Goal: Transaction & Acquisition: Book appointment/travel/reservation

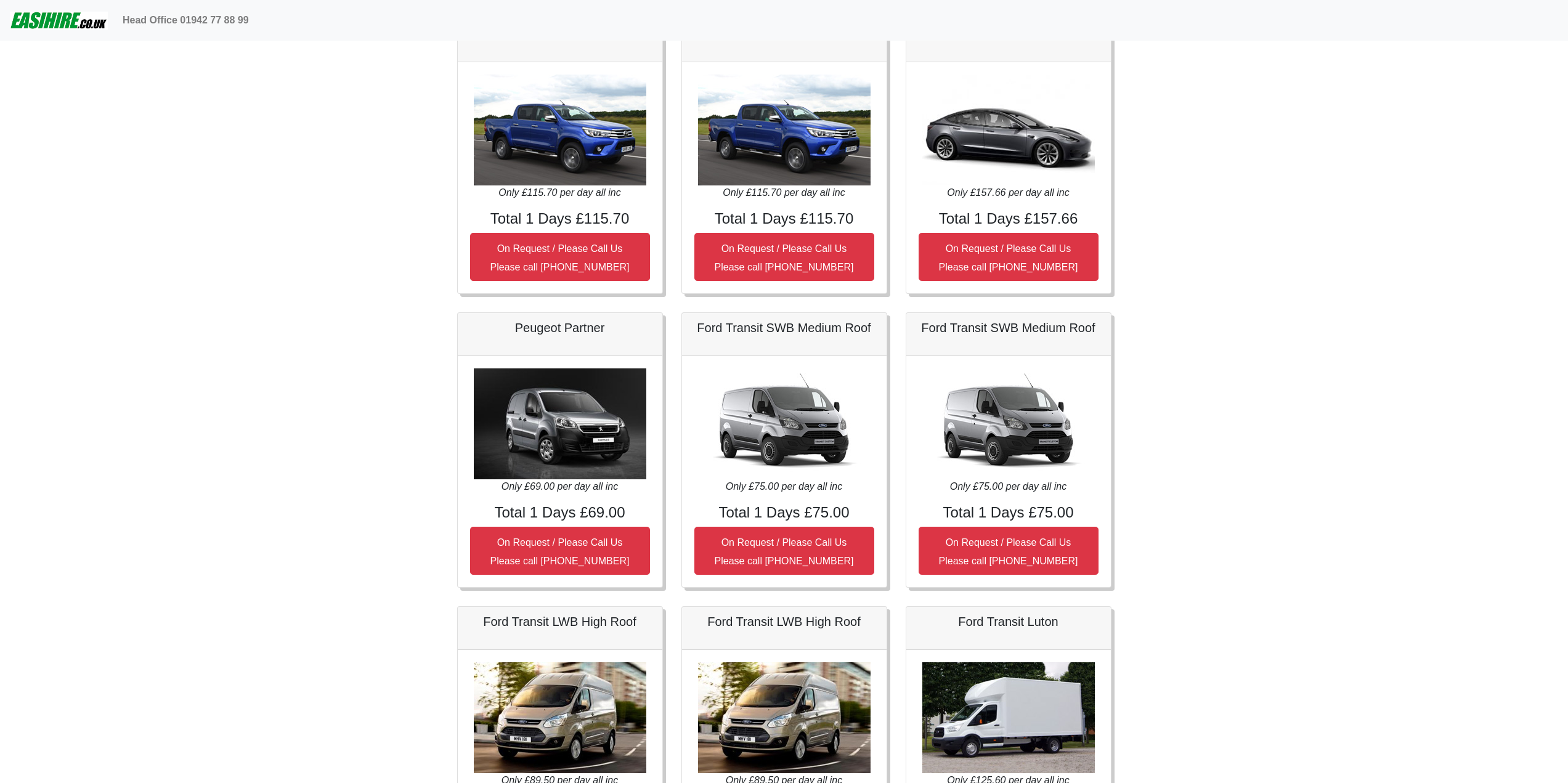
scroll to position [431, 0]
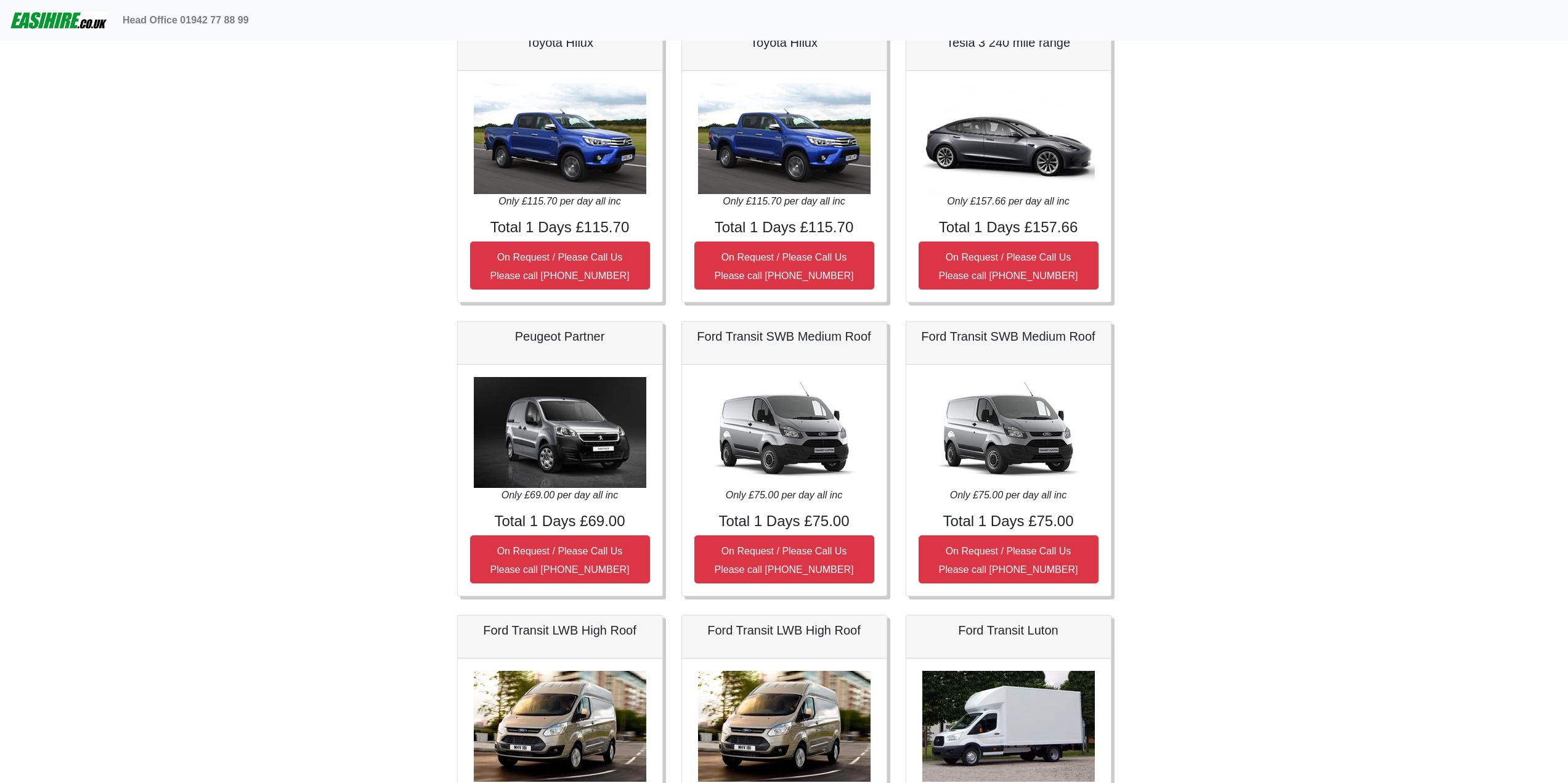
click at [801, 448] on img at bounding box center [784, 432] width 173 height 111
click at [796, 446] on img at bounding box center [784, 432] width 173 height 111
click at [798, 518] on h4 "Total 1 Days £75.00" at bounding box center [785, 521] width 180 height 18
click at [799, 531] on div "Only £75.00 per day all inc Total 1 Days £75.00 On Request / Please Call Us Ple…" at bounding box center [784, 480] width 204 height 231
click at [803, 551] on small "On Request / Please Call Us Please call 0044 (0)131 322 6597" at bounding box center [784, 561] width 139 height 29
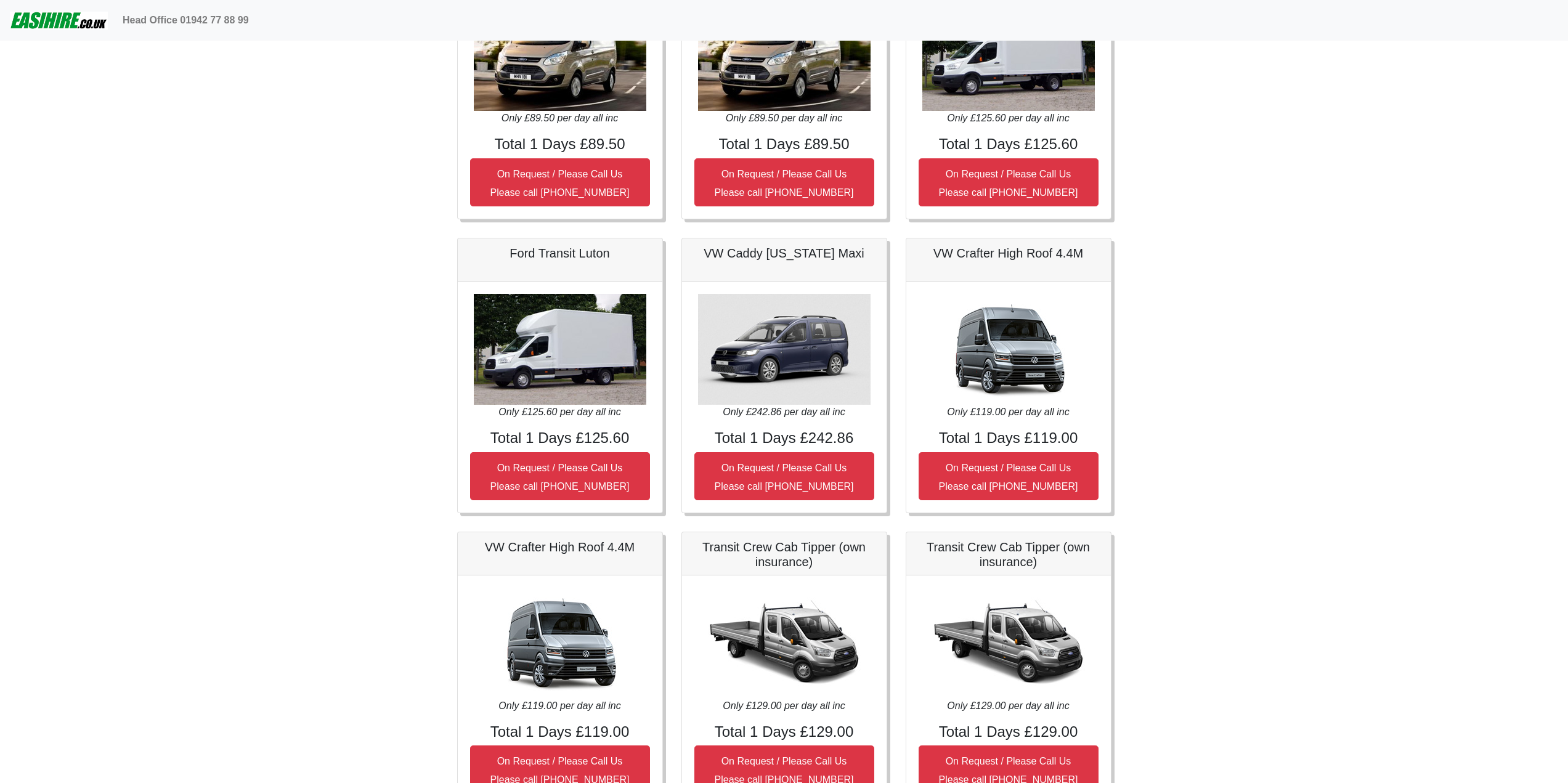
scroll to position [0, 0]
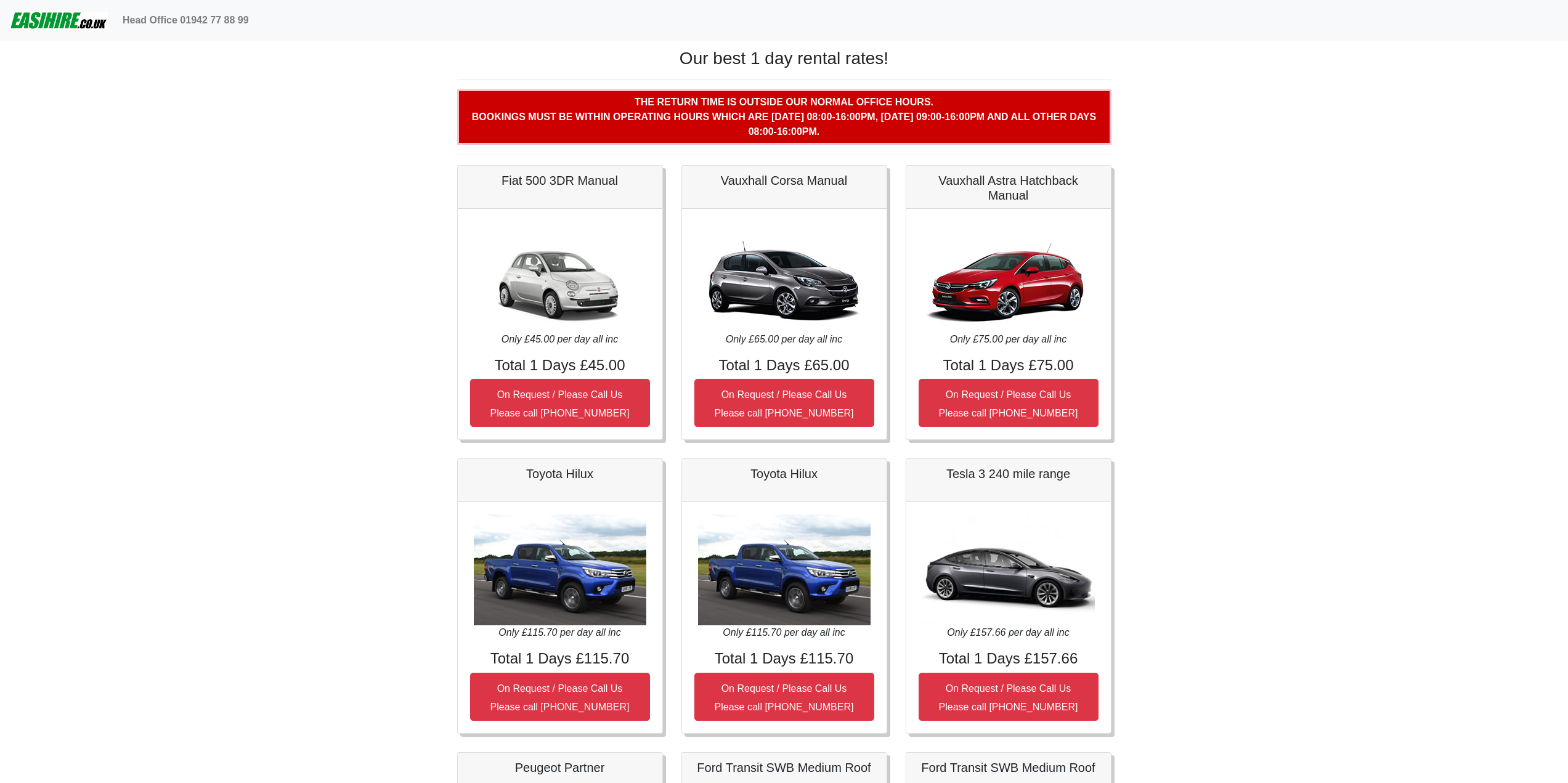
drag, startPoint x: 388, startPoint y: 456, endPoint x: 418, endPoint y: 230, distance: 228.0
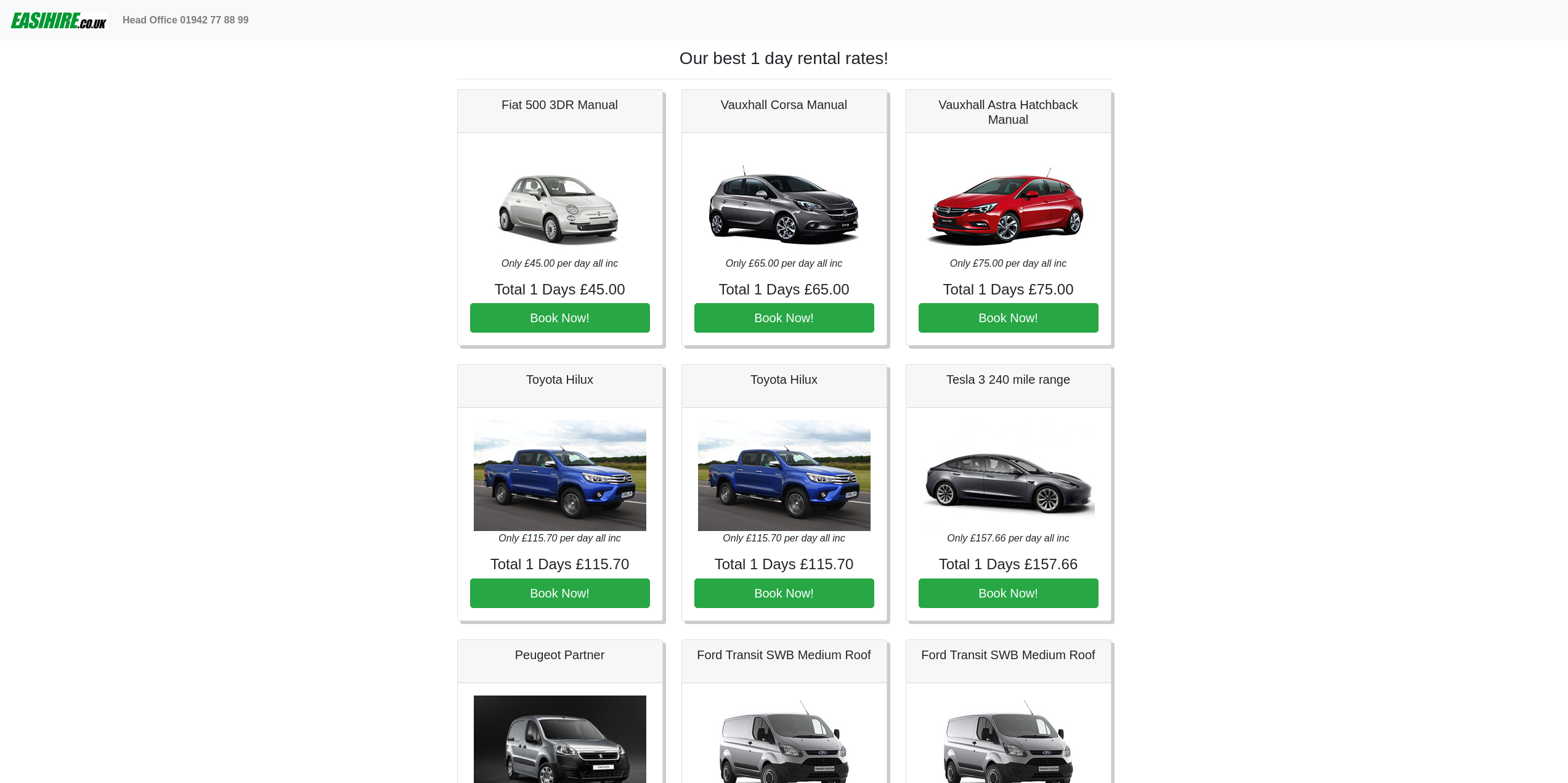
drag, startPoint x: 404, startPoint y: 372, endPoint x: 344, endPoint y: 118, distance: 261.0
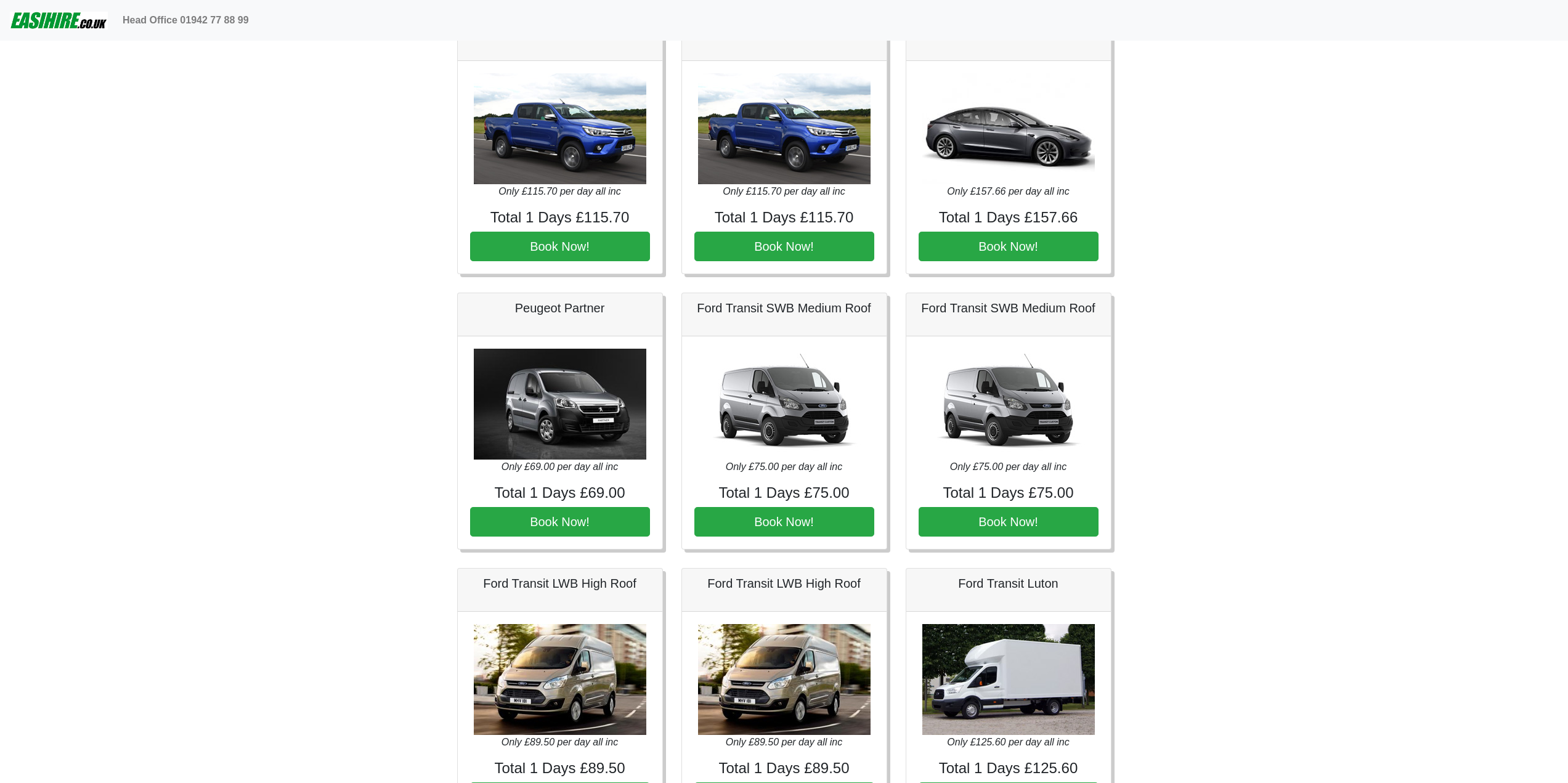
scroll to position [370, 0]
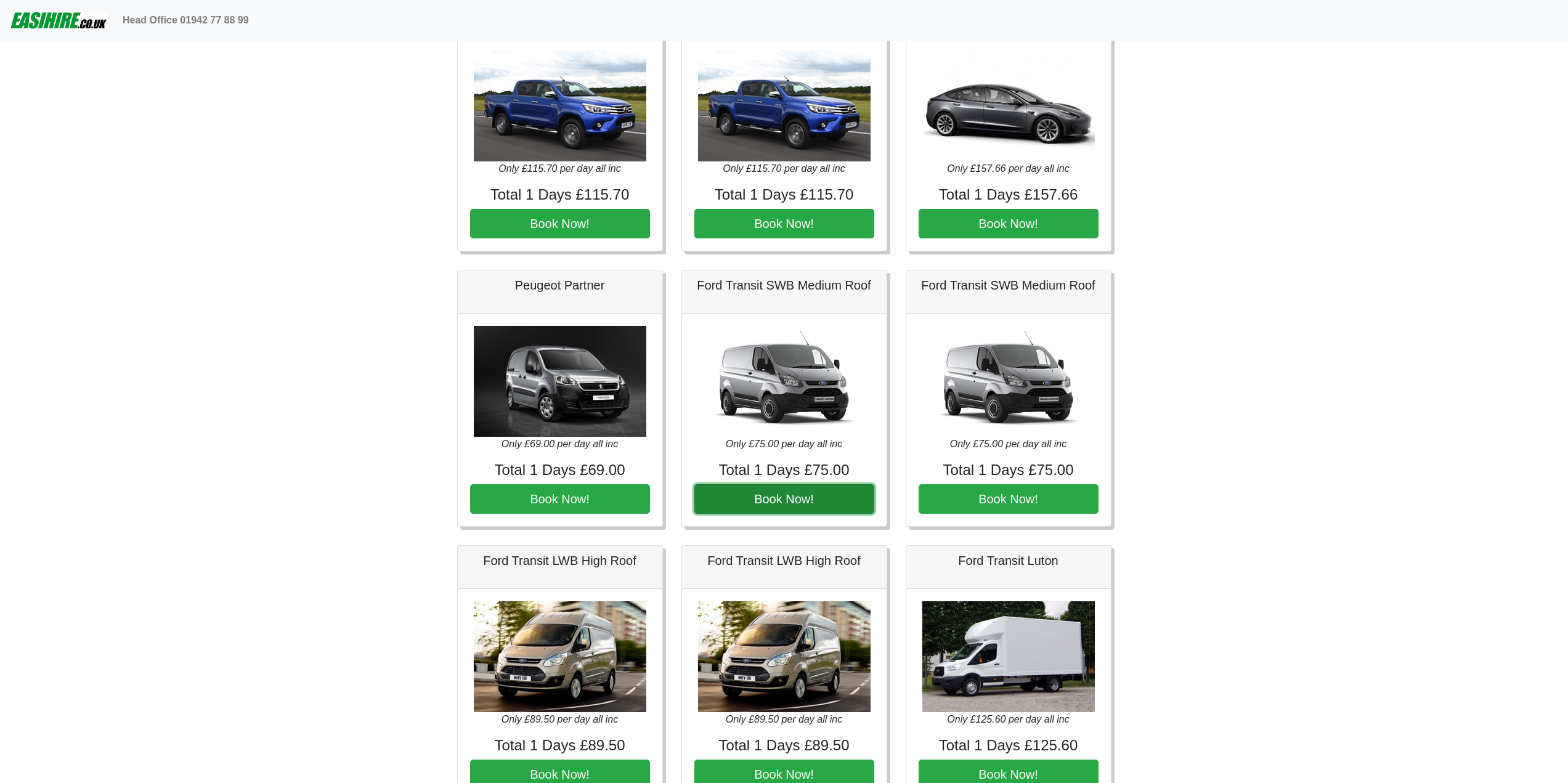
click at [794, 498] on button "Book Now!" at bounding box center [785, 499] width 180 height 29
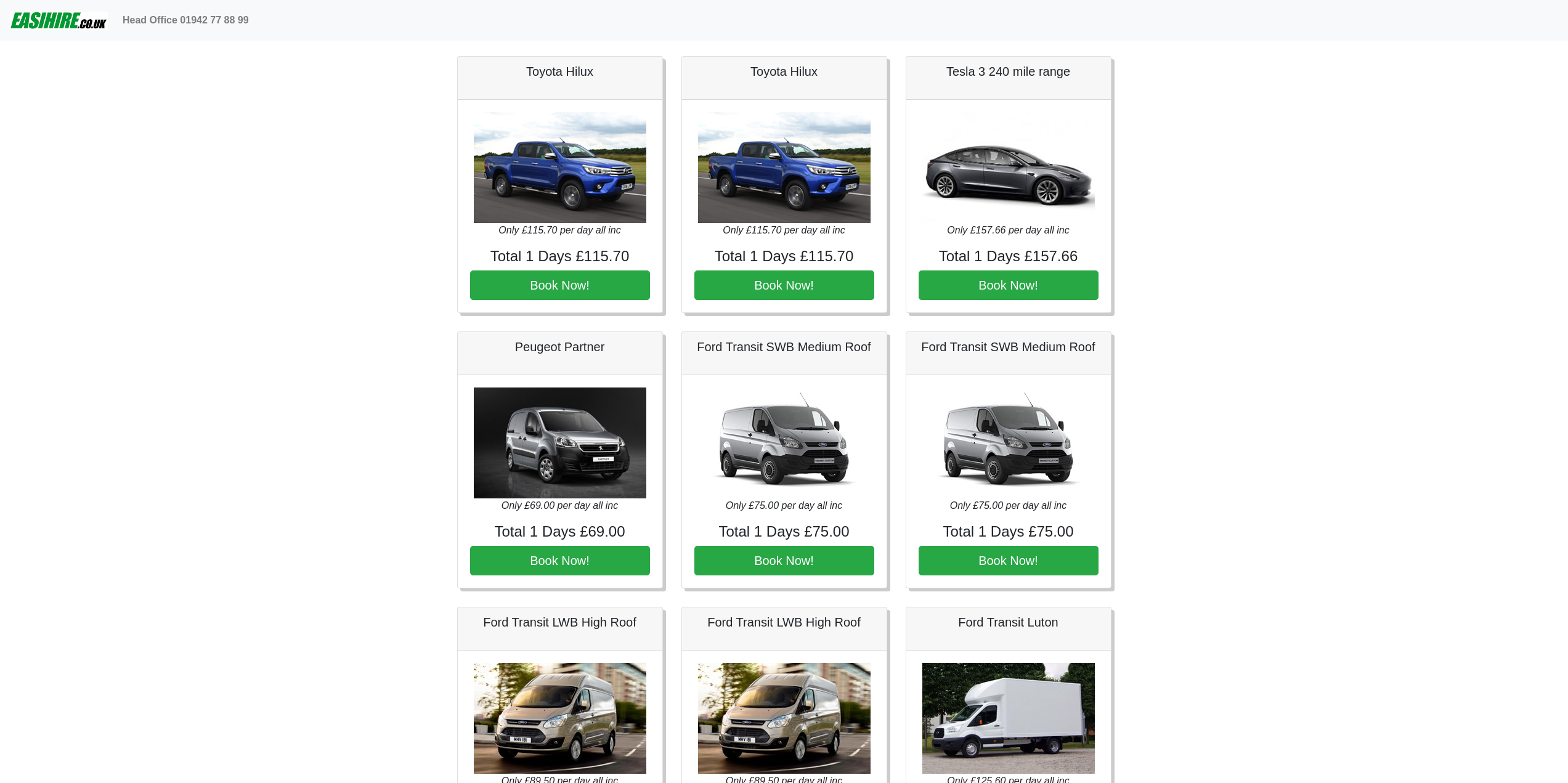
scroll to position [0, 0]
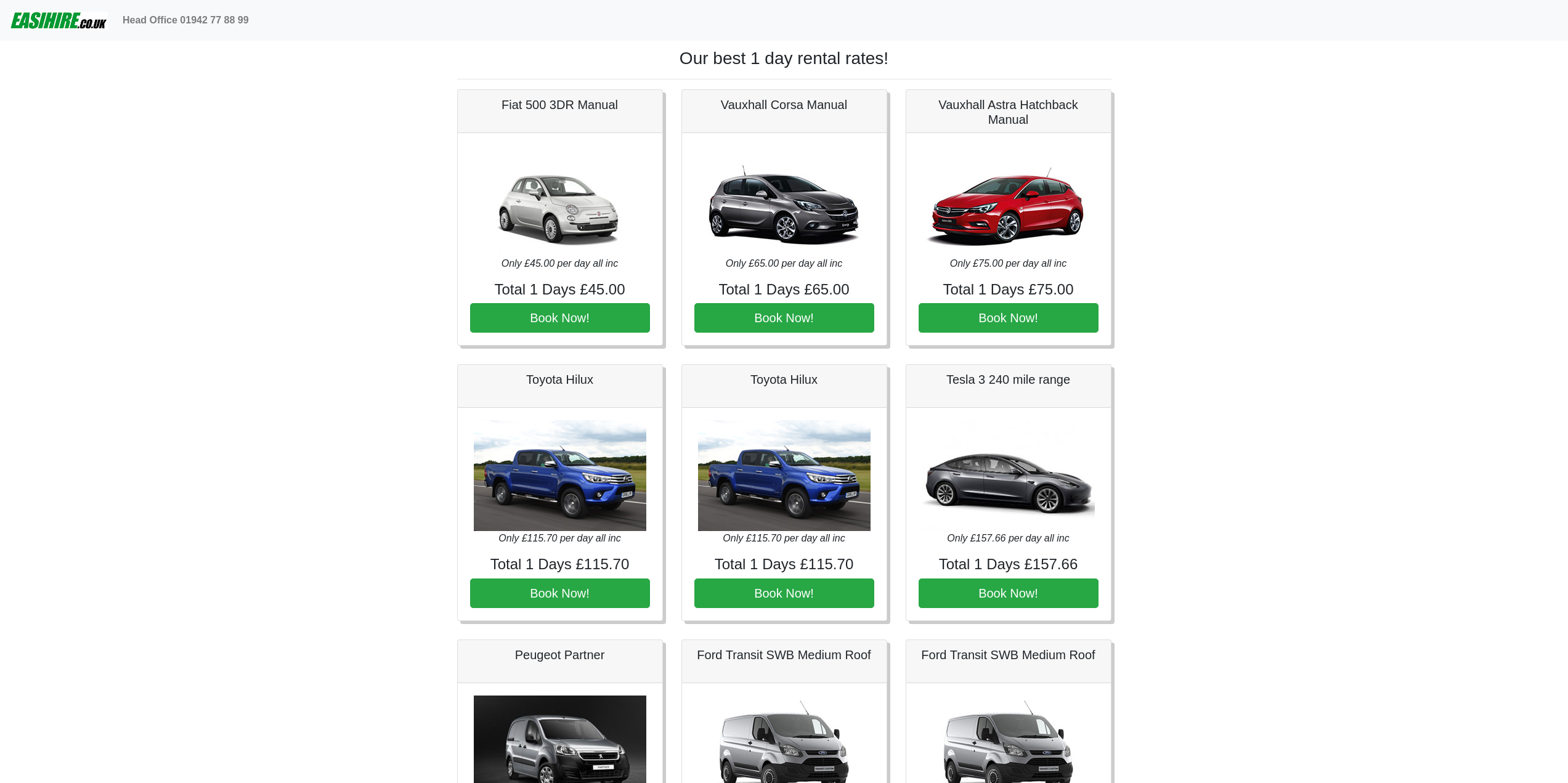
drag, startPoint x: 438, startPoint y: 431, endPoint x: 396, endPoint y: 118, distance: 315.8
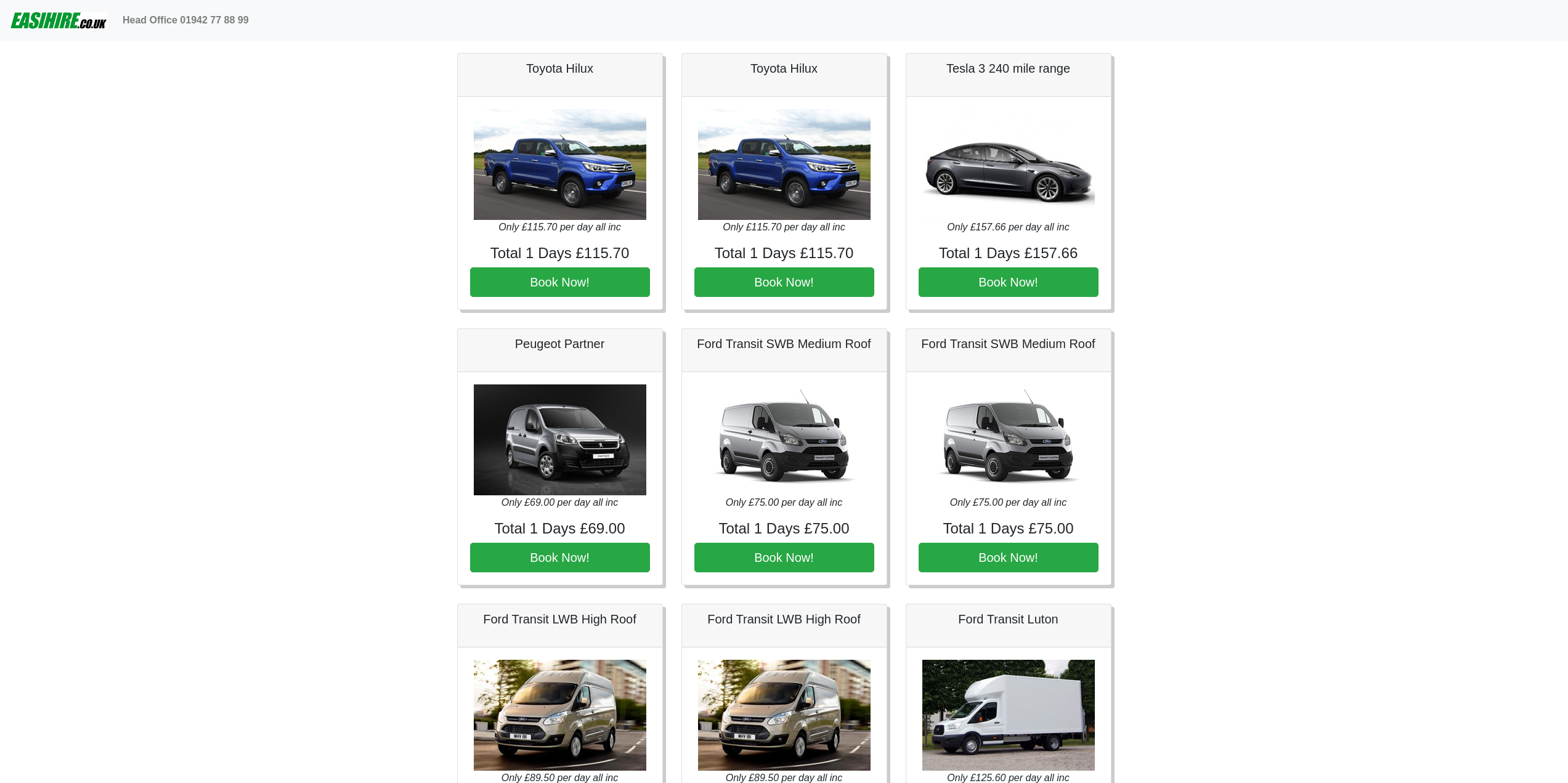
scroll to position [431, 0]
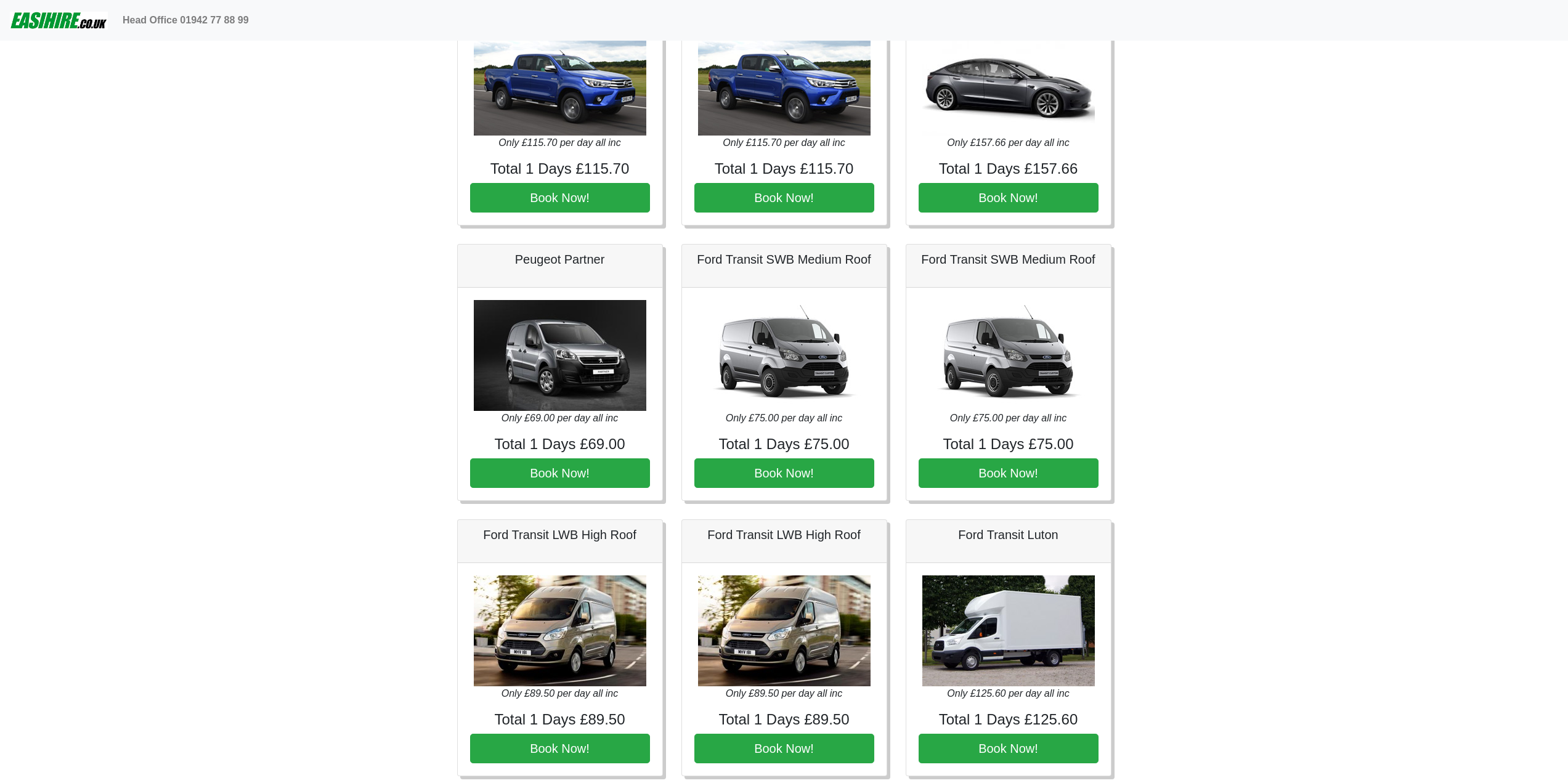
drag, startPoint x: 398, startPoint y: 592, endPoint x: 374, endPoint y: 549, distance: 49.2
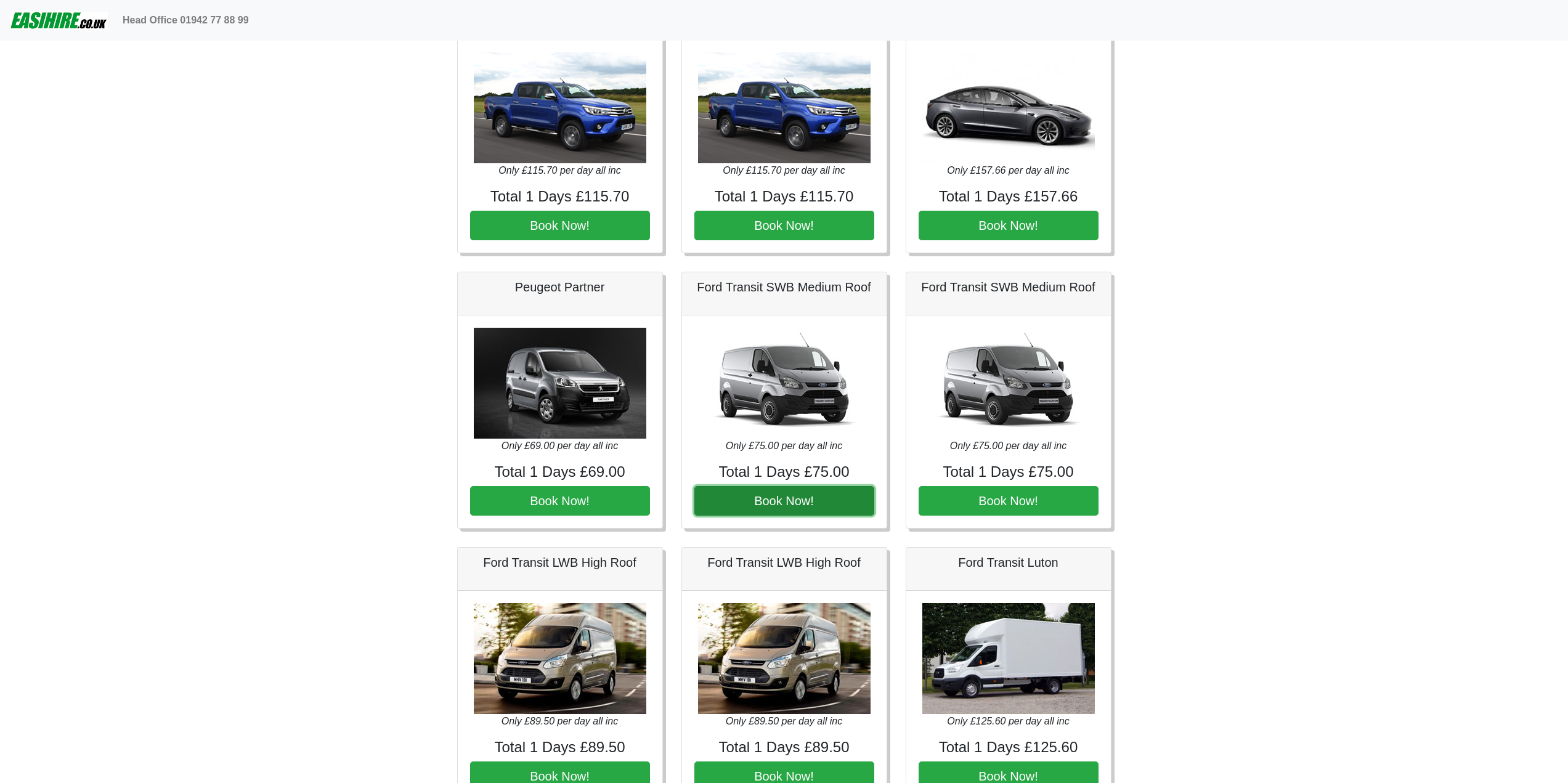
click at [786, 503] on button "Book Now!" at bounding box center [785, 501] width 180 height 29
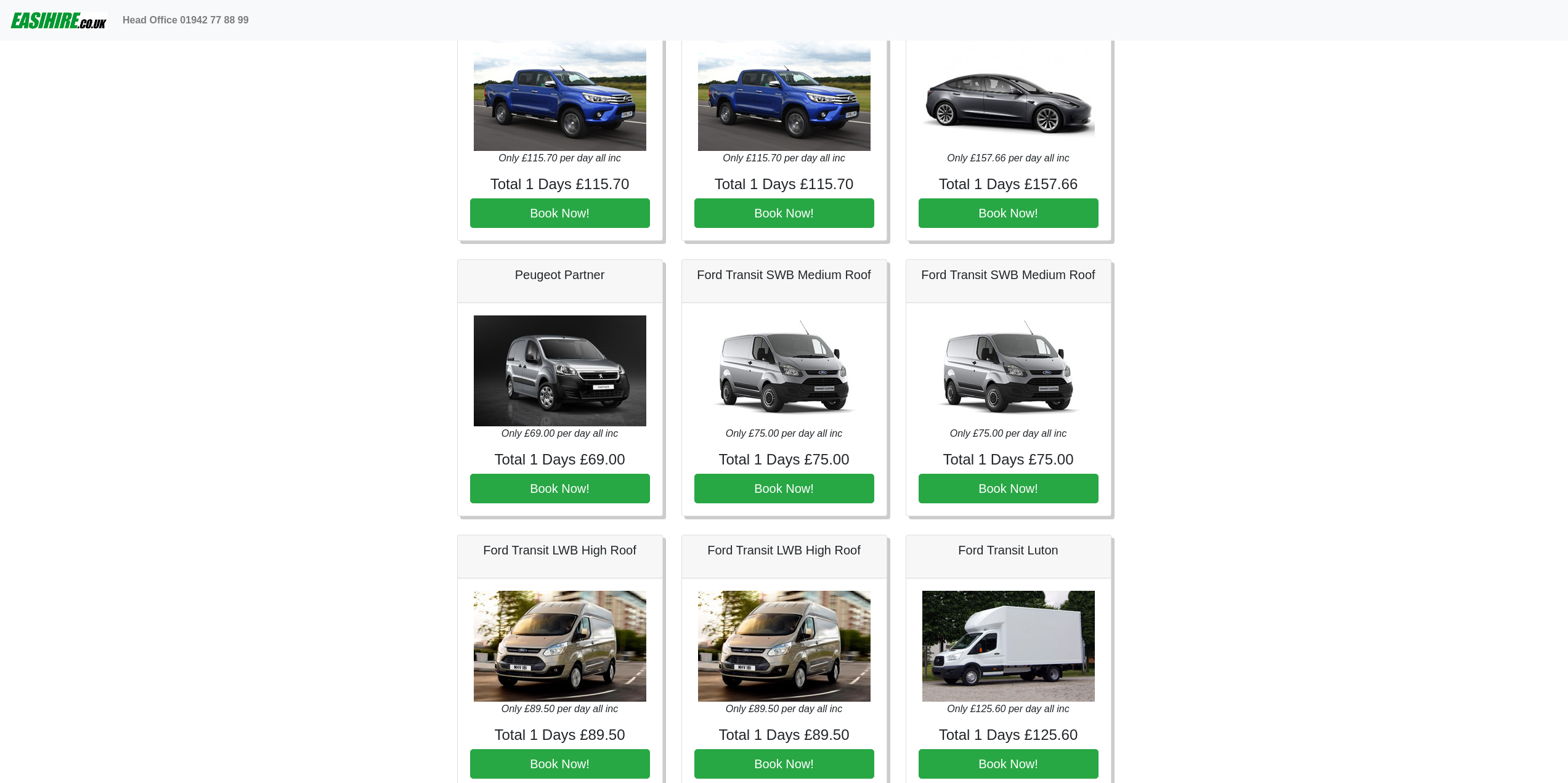
scroll to position [493, 0]
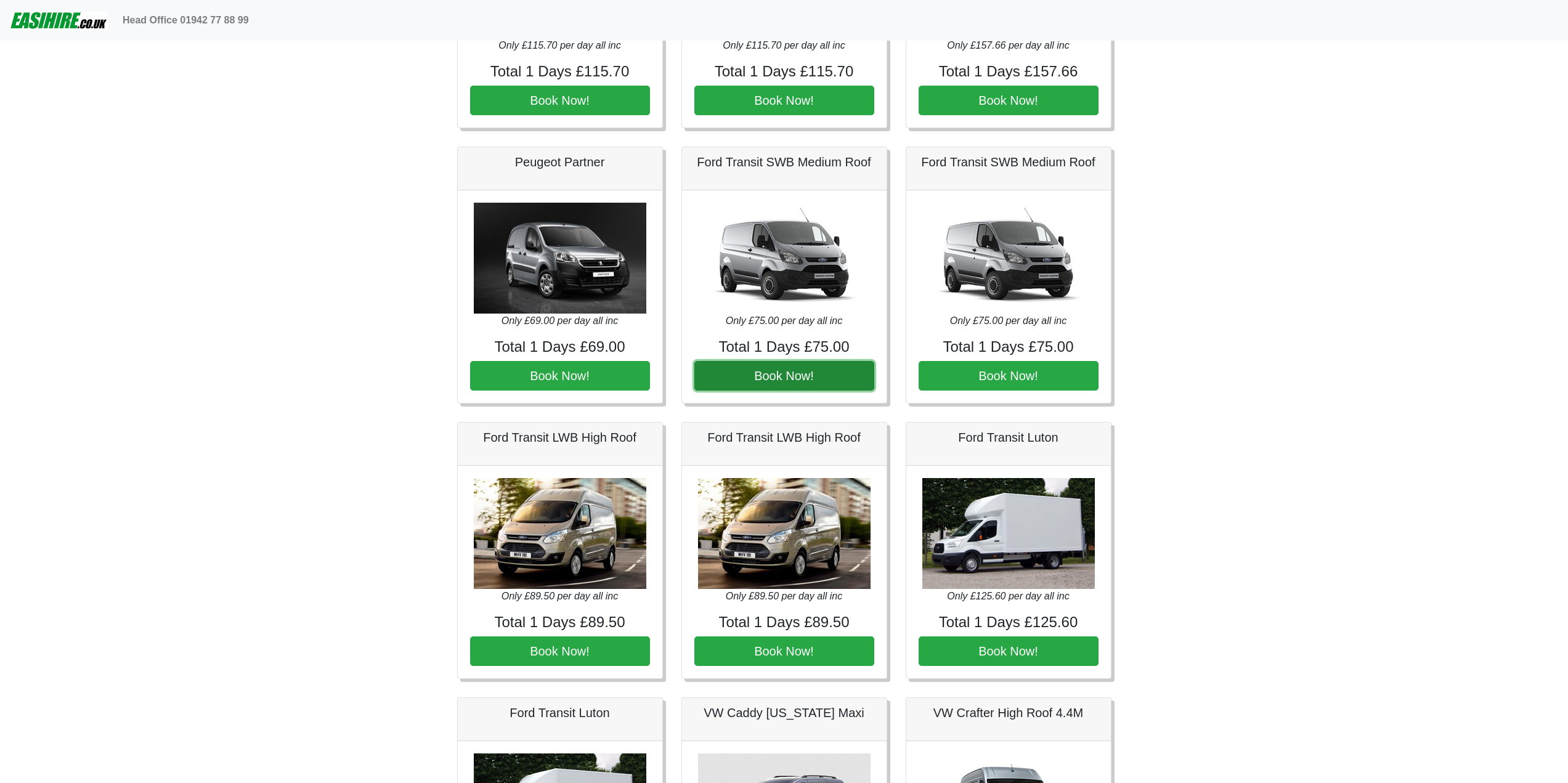
click at [782, 373] on button "Book Now!" at bounding box center [785, 376] width 180 height 29
